Goal: Task Accomplishment & Management: Manage account settings

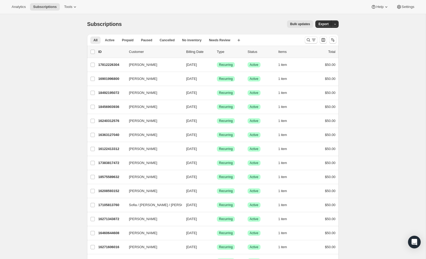
scroll to position [0, 0]
click at [306, 40] on icon "Search and filter results" at bounding box center [308, 39] width 5 height 5
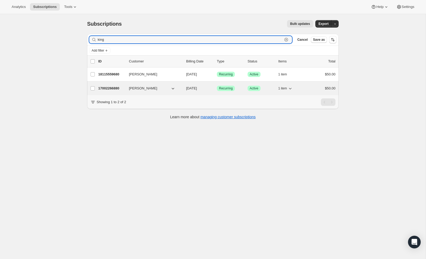
type input "king"
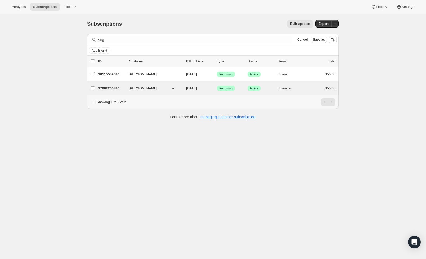
click at [105, 90] on p "17002266880" at bounding box center [111, 88] width 26 height 5
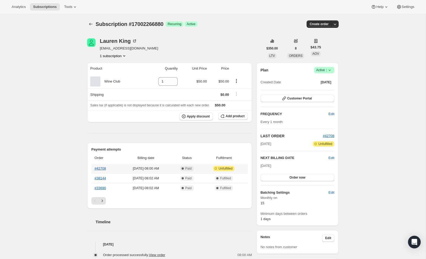
scroll to position [1, 0]
click at [100, 168] on link "#42708" at bounding box center [99, 168] width 11 height 4
click at [320, 65] on div "Plan Success Active | Created Date [DATE] Customer Portal FREQUENCY Edit Every …" at bounding box center [297, 143] width 82 height 163
click at [322, 70] on span "Active |" at bounding box center [324, 69] width 16 height 5
click at [330, 92] on span "Cancel subscription" at bounding box center [323, 89] width 30 height 5
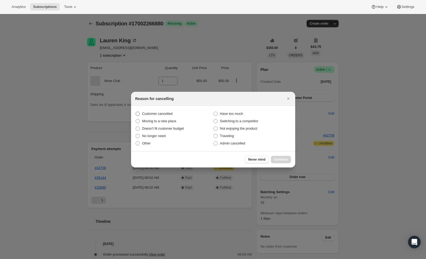
click at [164, 115] on span "Customer cancelled" at bounding box center [157, 114] width 30 height 4
click at [136, 112] on input "Customer cancelled" at bounding box center [136, 112] width 0 height 0
radio input "true"
click at [284, 157] on button "Continue" at bounding box center [281, 159] width 20 height 7
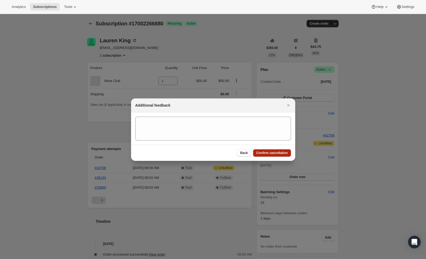
click at [285, 152] on span "Confirm cancellation" at bounding box center [271, 153] width 31 height 4
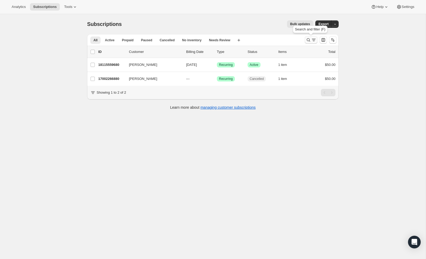
click at [310, 42] on icon "Search and filter results" at bounding box center [308, 39] width 5 height 5
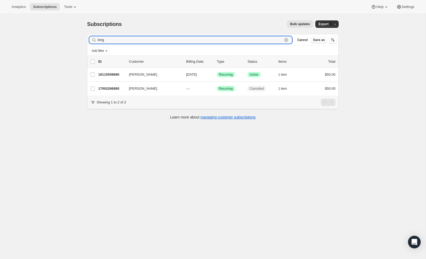
drag, startPoint x: 229, startPoint y: 42, endPoint x: 94, endPoint y: 41, distance: 135.0
click at [94, 41] on div "king Clear" at bounding box center [190, 39] width 203 height 7
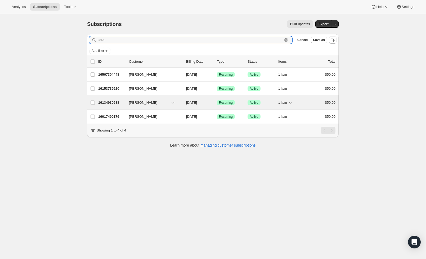
type input "kara"
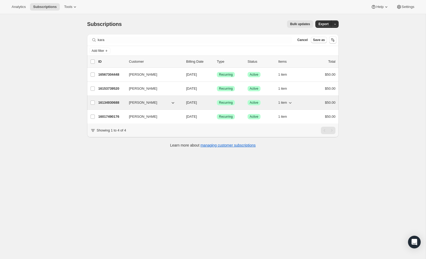
click at [120, 104] on p "16134930688" at bounding box center [111, 102] width 26 height 5
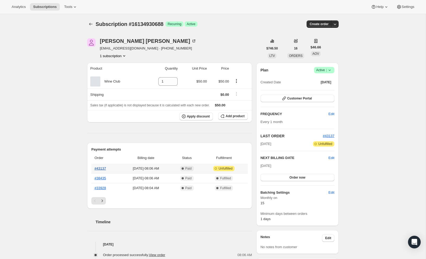
click at [100, 168] on link "#43137" at bounding box center [99, 168] width 11 height 4
